Goal: Transaction & Acquisition: Purchase product/service

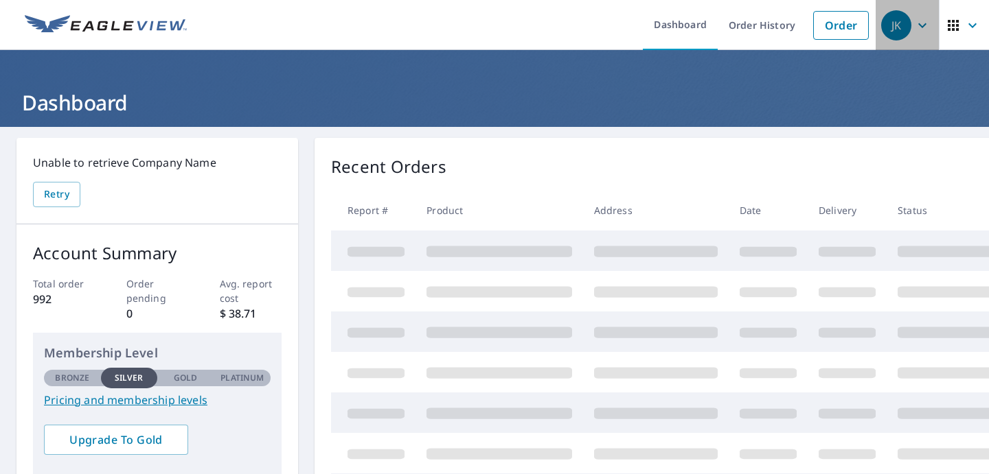
click at [921, 27] on icon "button" at bounding box center [922, 25] width 16 height 16
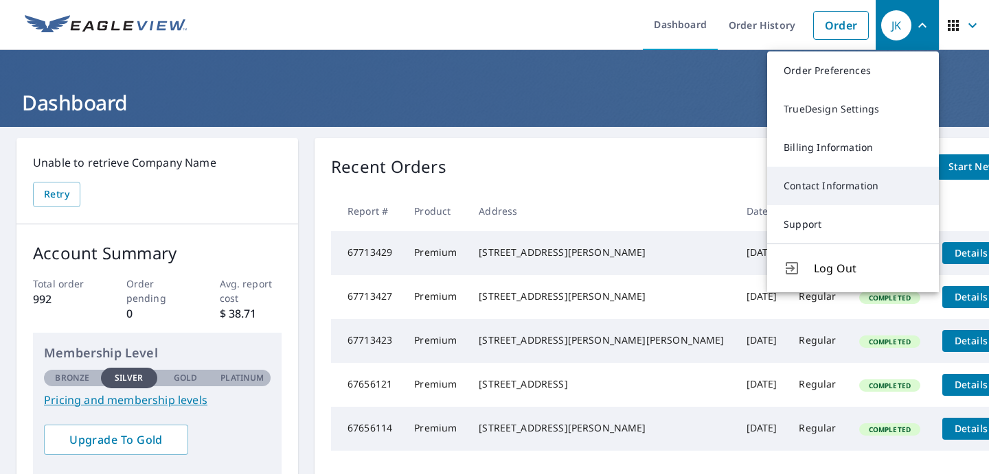
click at [891, 186] on link "Contact Information" at bounding box center [853, 186] width 172 height 38
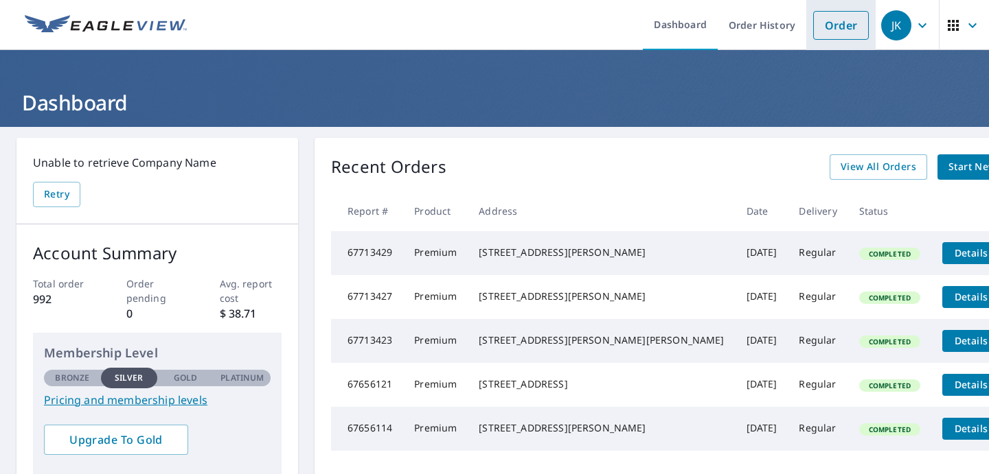
click at [849, 23] on link "Order" at bounding box center [841, 25] width 56 height 29
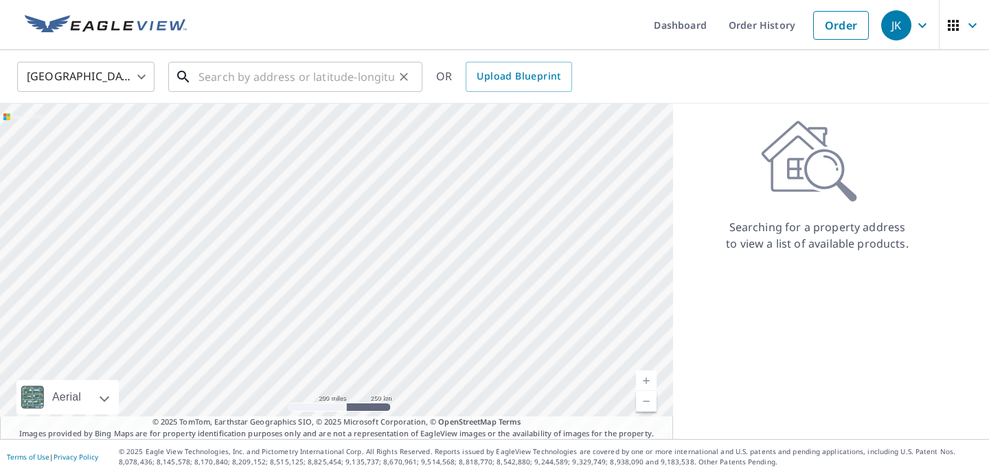
click at [203, 74] on input "text" at bounding box center [296, 77] width 196 height 38
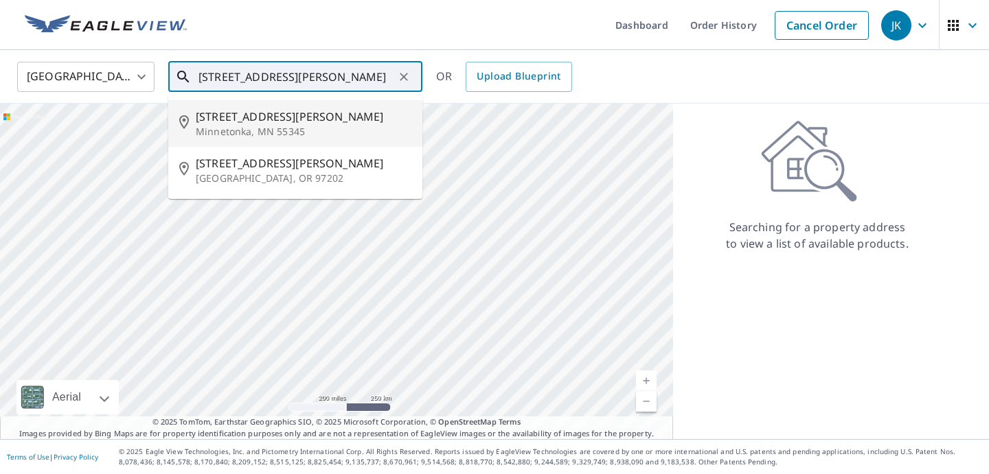
click at [246, 126] on p "Minnetonka, MN 55345" at bounding box center [304, 132] width 216 height 14
type input "[STREET_ADDRESS][PERSON_NAME]"
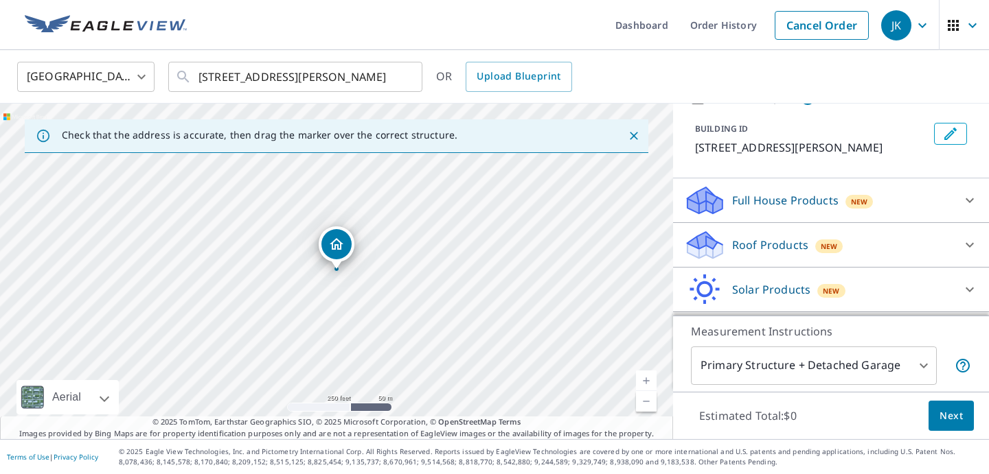
scroll to position [78, 0]
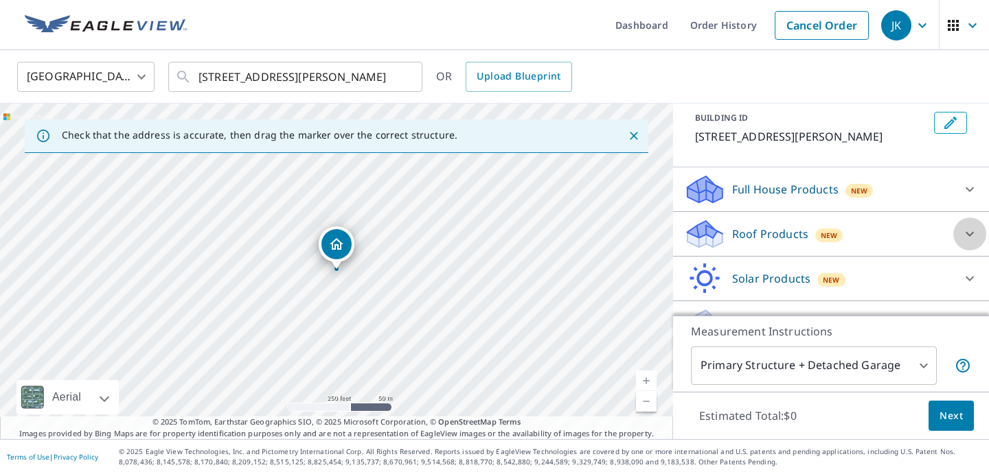
click at [966, 232] on icon at bounding box center [969, 234] width 8 height 5
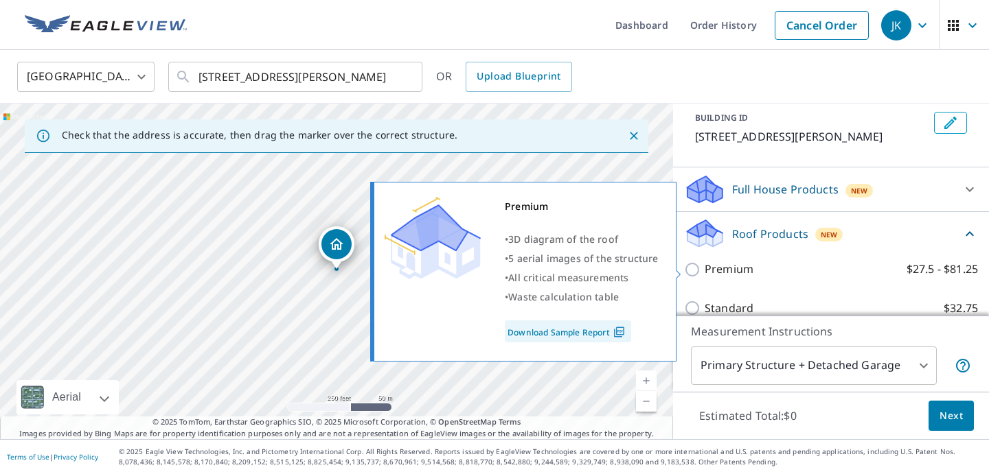
click at [690, 268] on input "Premium $27.5 - $81.25" at bounding box center [694, 270] width 21 height 16
checkbox input "true"
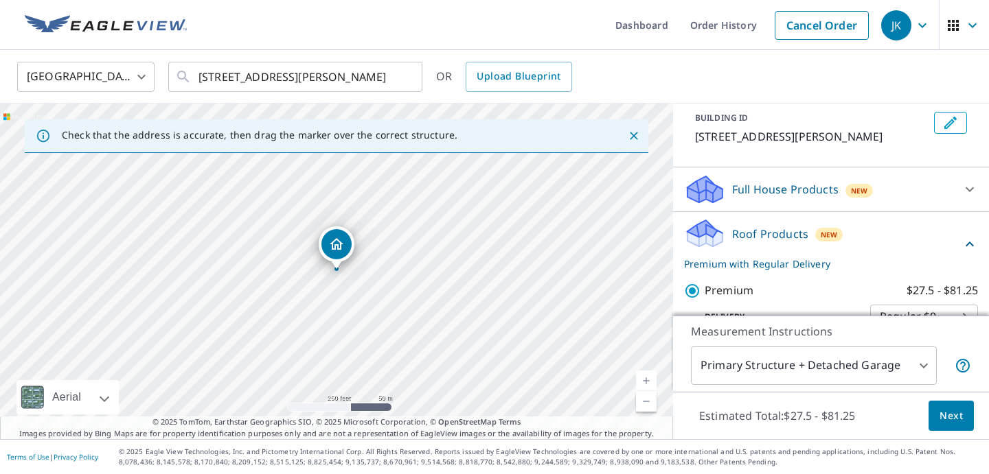
click at [957, 418] on span "Next" at bounding box center [950, 416] width 23 height 17
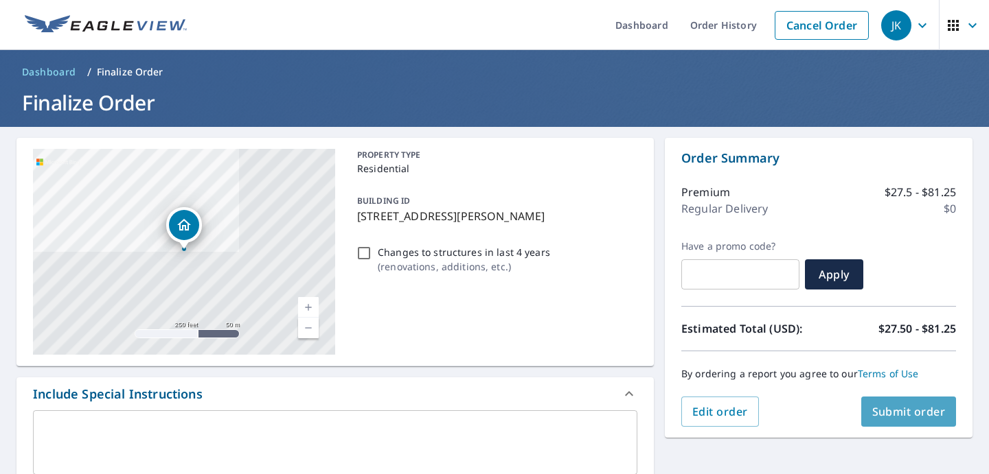
click at [909, 408] on span "Submit order" at bounding box center [908, 411] width 73 height 15
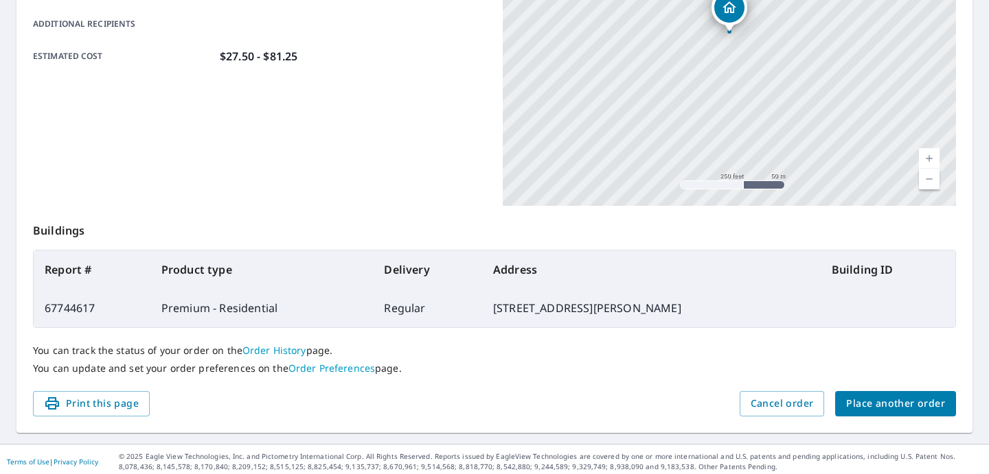
scroll to position [333, 0]
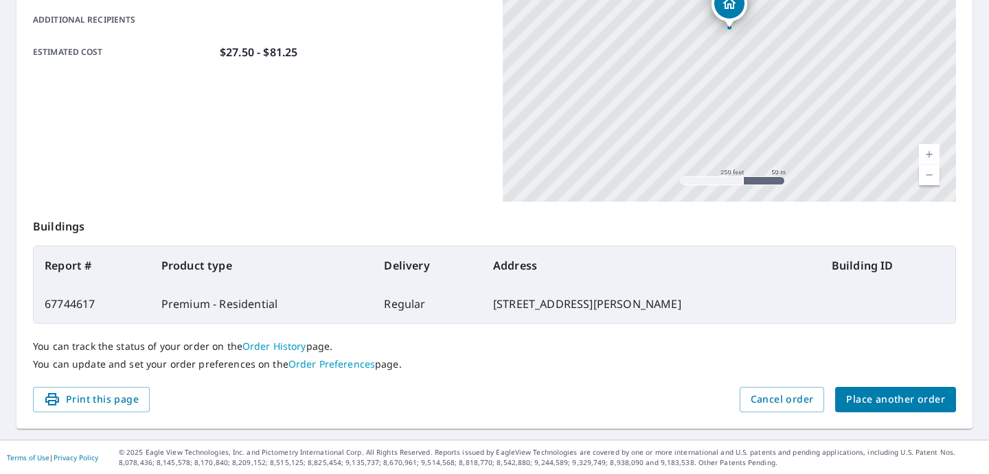
click at [897, 404] on span "Place another order" at bounding box center [895, 399] width 99 height 17
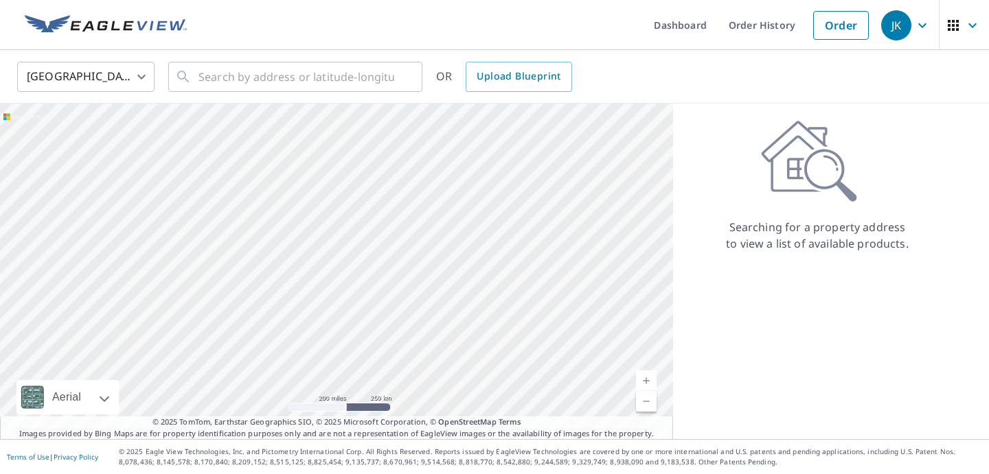
click at [701, 136] on div "Searching for a property address to view a list of available products." at bounding box center [817, 186] width 288 height 132
